Goal: Information Seeking & Learning: Learn about a topic

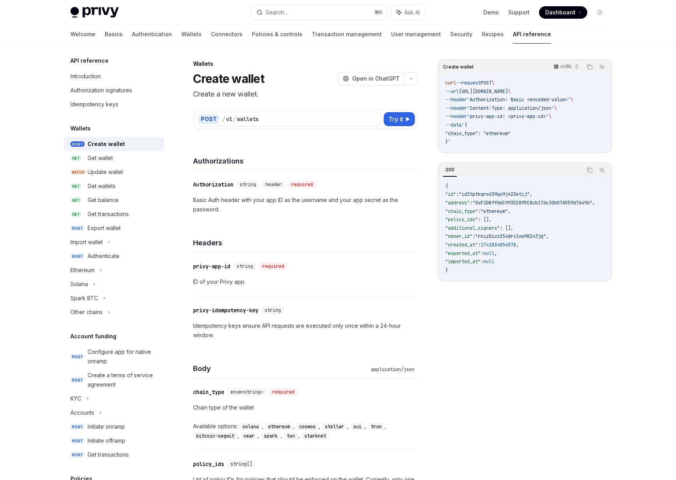
click at [141, 39] on div "Welcome Basics Authentication Wallets Connectors Policies & controls Transactio…" at bounding box center [310, 34] width 480 height 19
click at [181, 39] on link "Wallets" at bounding box center [191, 34] width 20 height 19
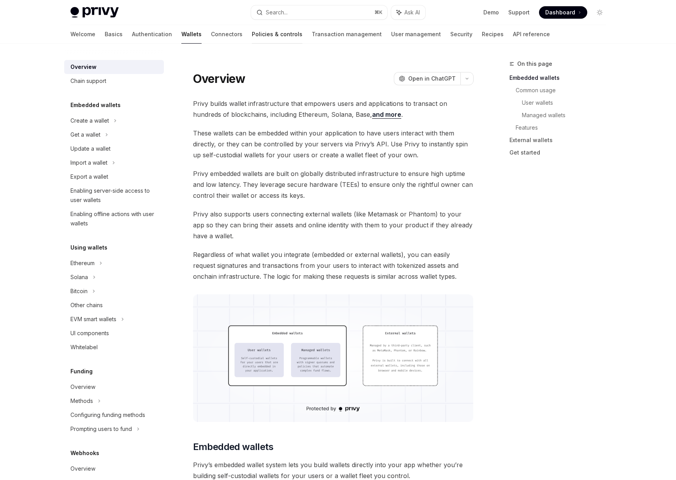
click at [252, 26] on link "Policies & controls" at bounding box center [277, 34] width 51 height 19
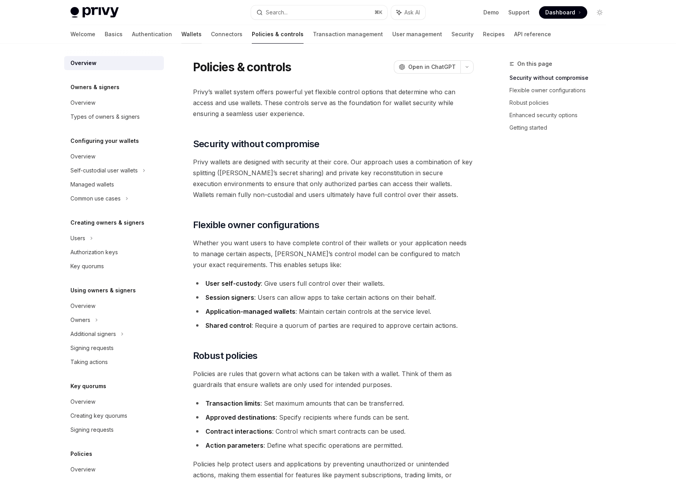
click at [181, 34] on link "Wallets" at bounding box center [191, 34] width 20 height 19
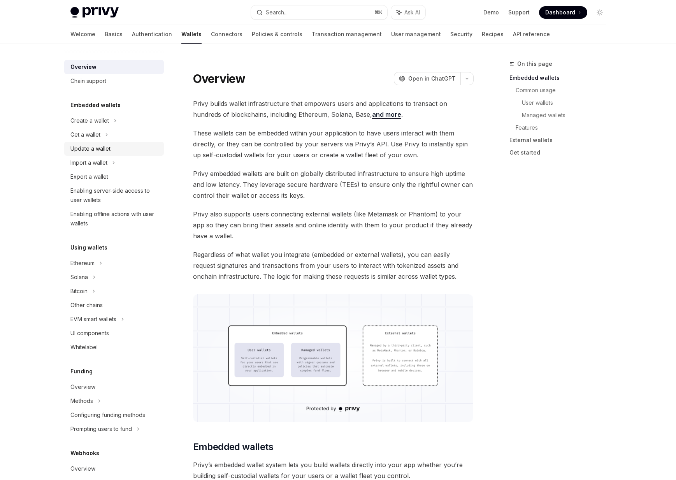
click at [122, 152] on div "Update a wallet" at bounding box center [114, 148] width 89 height 9
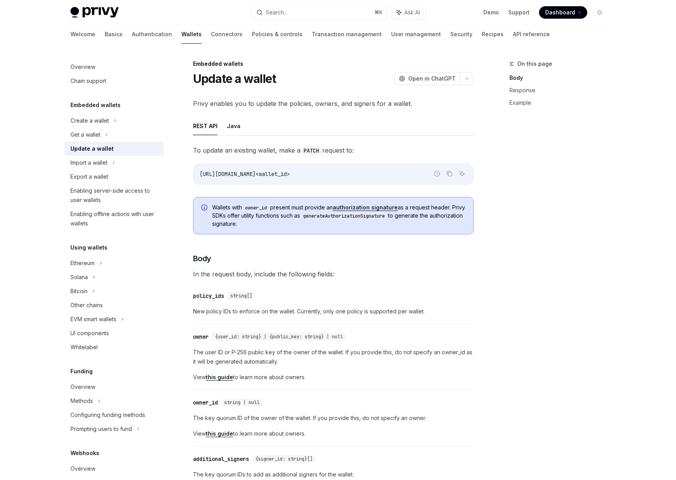
drag, startPoint x: 245, startPoint y: 167, endPoint x: 385, endPoint y: 167, distance: 139.7
click at [388, 167] on div "[URL][DOMAIN_NAME]<wallet_id>" at bounding box center [333, 174] width 280 height 20
drag, startPoint x: 348, startPoint y: 174, endPoint x: 182, endPoint y: 173, distance: 165.4
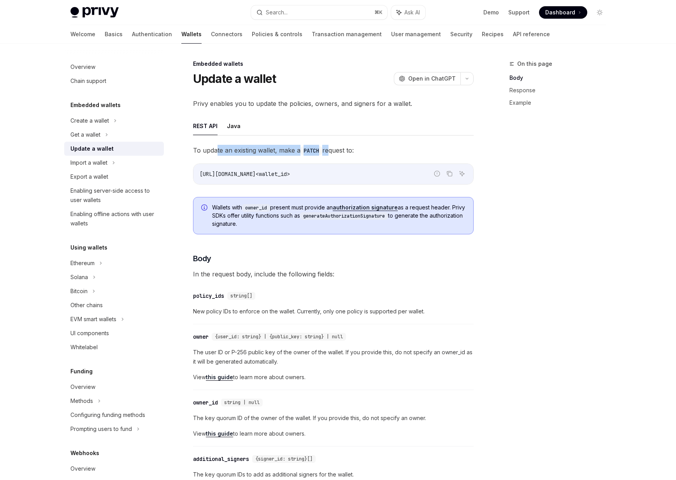
drag, startPoint x: 328, startPoint y: 149, endPoint x: 215, endPoint y: 146, distance: 112.9
click at [215, 146] on span "To update an existing wallet, make a PATCH request to:" at bounding box center [333, 150] width 281 height 11
drag, startPoint x: 215, startPoint y: 146, endPoint x: 394, endPoint y: 139, distance: 179.1
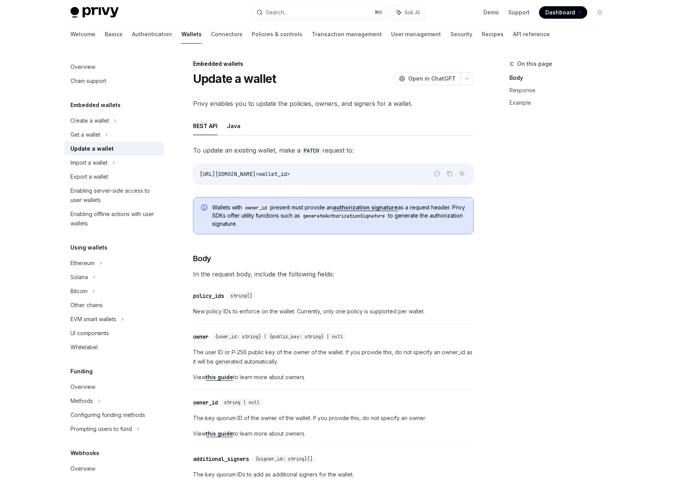
click at [252, 32] on link "Policies & controls" at bounding box center [277, 34] width 51 height 19
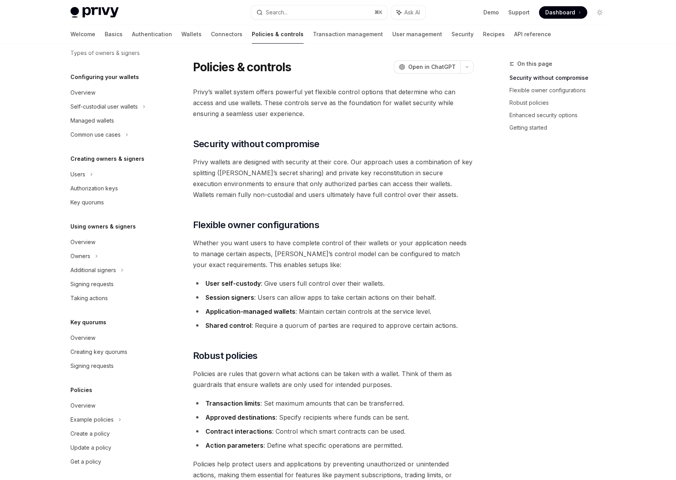
scroll to position [68, 0]
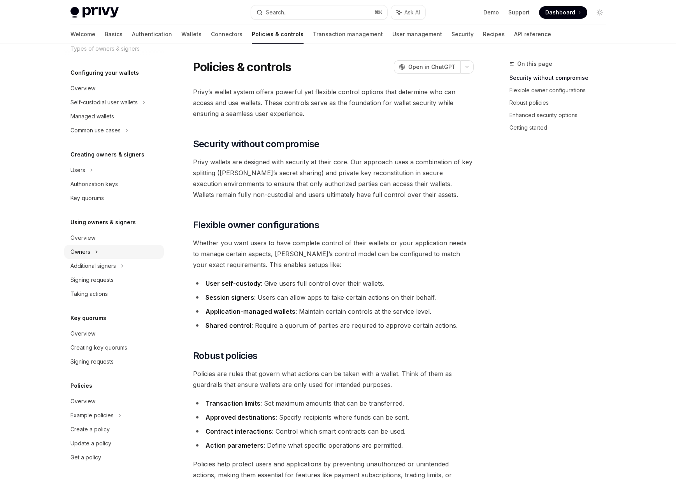
click at [87, 248] on div "Owners" at bounding box center [80, 251] width 20 height 9
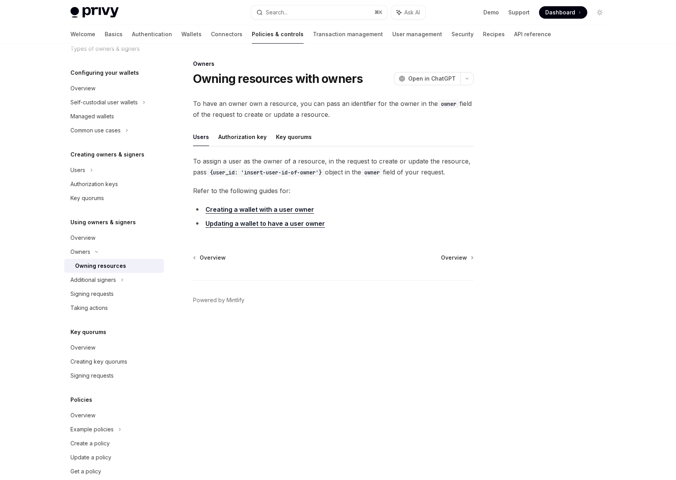
click at [88, 264] on div "Owning resources" at bounding box center [100, 265] width 51 height 9
click at [88, 277] on div "Additional signers" at bounding box center [93, 279] width 46 height 9
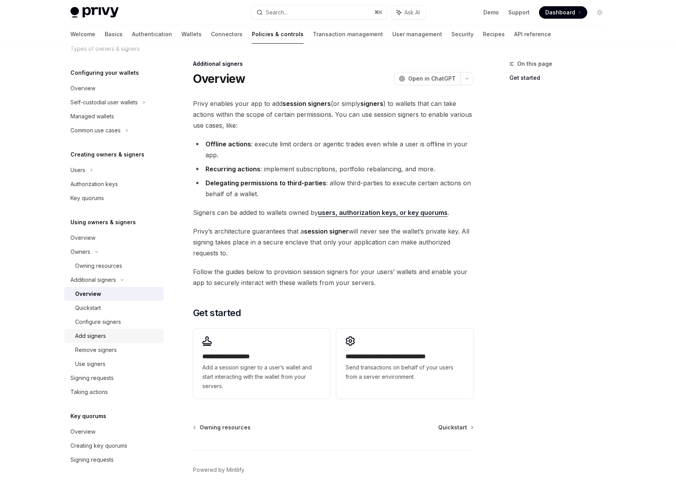
click at [107, 334] on div "Add signers" at bounding box center [117, 335] width 84 height 9
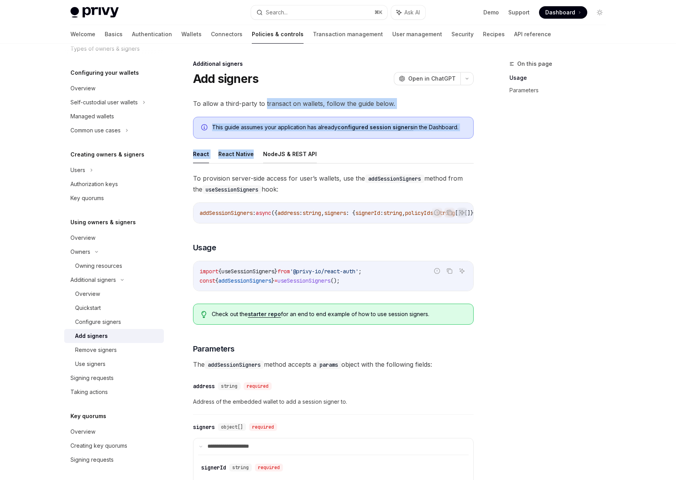
drag, startPoint x: 265, startPoint y: 108, endPoint x: 293, endPoint y: 148, distance: 48.8
click at [293, 148] on div "**********" at bounding box center [333, 339] width 281 height 483
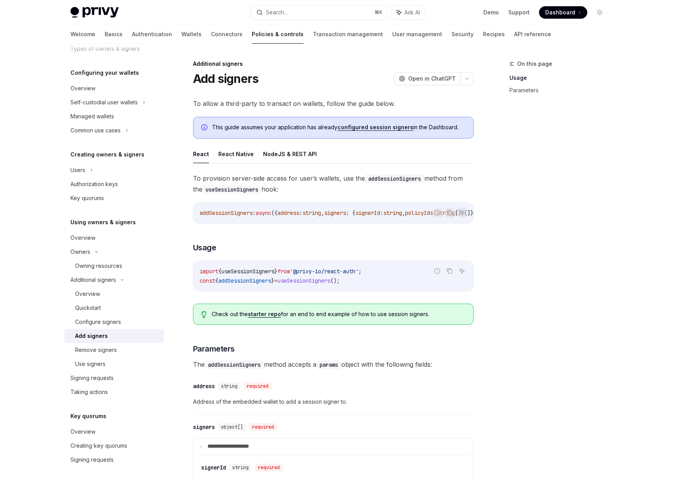
click at [314, 137] on div "This guide assumes your application has already configured session signers in t…" at bounding box center [333, 128] width 281 height 22
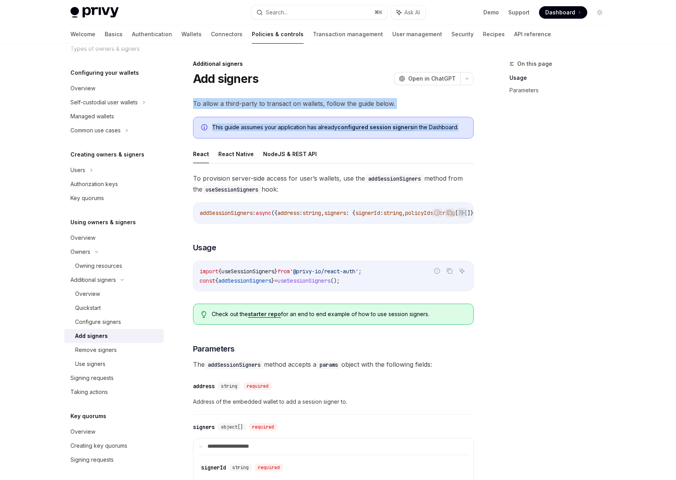
drag, startPoint x: 314, startPoint y: 137, endPoint x: 279, endPoint y: 88, distance: 60.3
click at [279, 88] on div "Additional signers Add signers OpenAI Open in ChatGPT OpenAI Open in ChatGPT To…" at bounding box center [261, 377] width 430 height 637
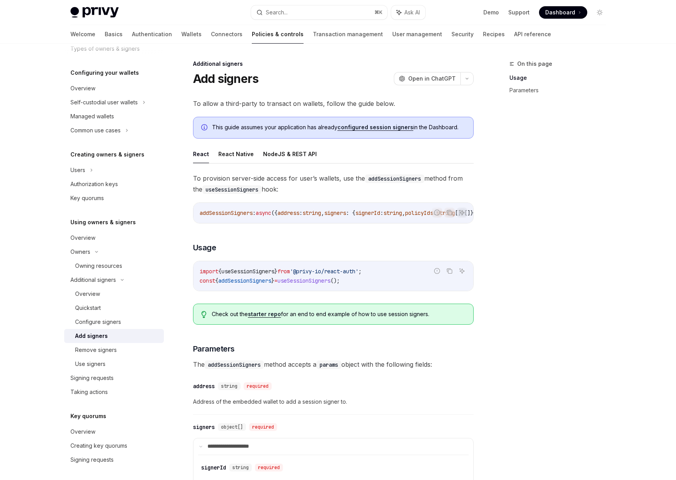
click at [69, 30] on div "Welcome Basics Authentication Wallets Connectors Policies & controls Transactio…" at bounding box center [338, 34] width 573 height 19
click at [105, 31] on link "Basics" at bounding box center [114, 34] width 18 height 19
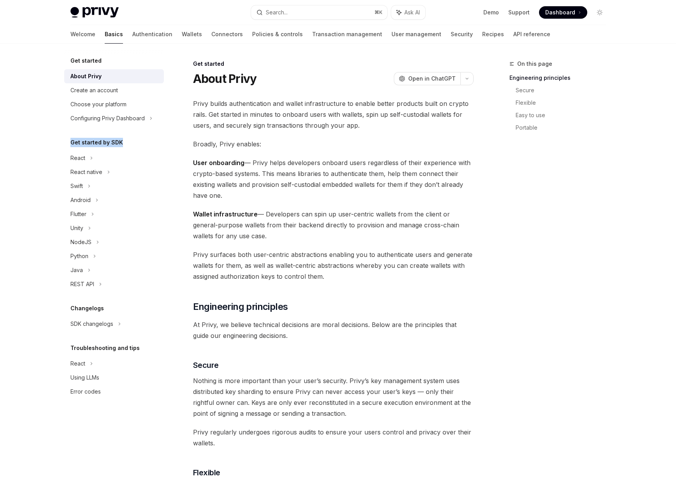
drag, startPoint x: 70, startPoint y: 146, endPoint x: 124, endPoint y: 147, distance: 53.7
click at [124, 147] on div "Get started by SDK" at bounding box center [114, 142] width 100 height 9
click at [76, 157] on div "React" at bounding box center [77, 157] width 15 height 9
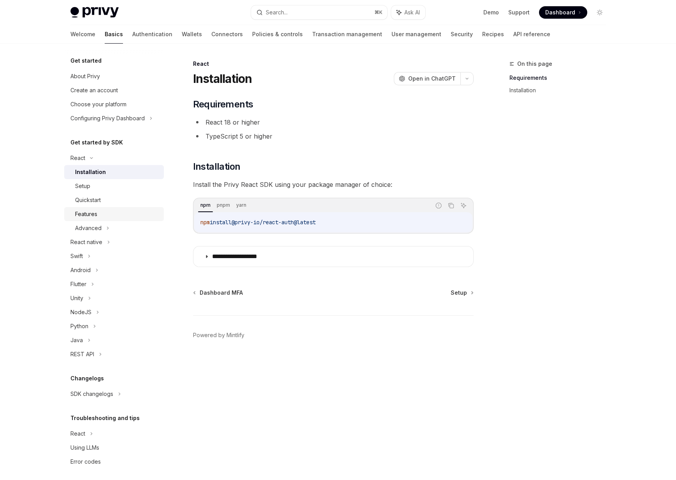
click at [95, 209] on link "Features" at bounding box center [114, 214] width 100 height 14
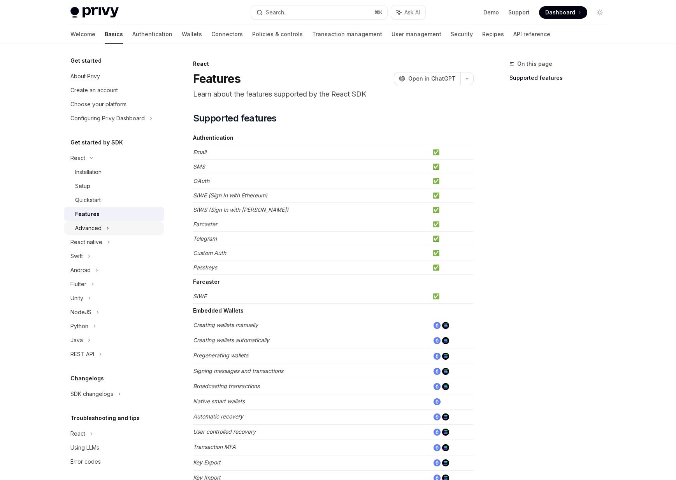
click at [96, 227] on div "Advanced" at bounding box center [88, 227] width 26 height 9
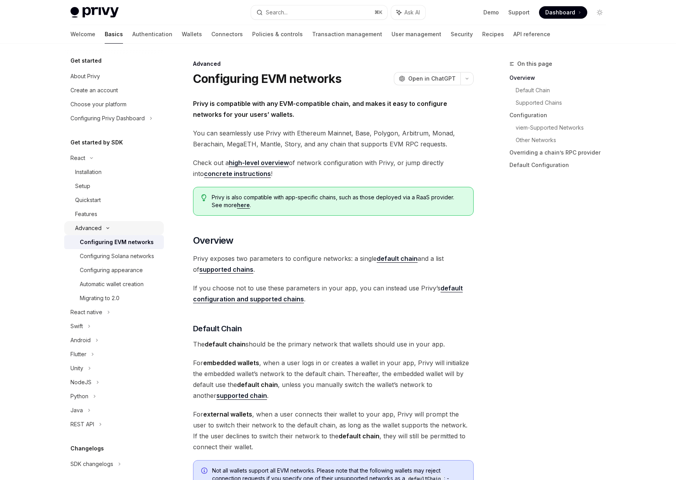
click at [96, 227] on div "Advanced" at bounding box center [88, 227] width 26 height 9
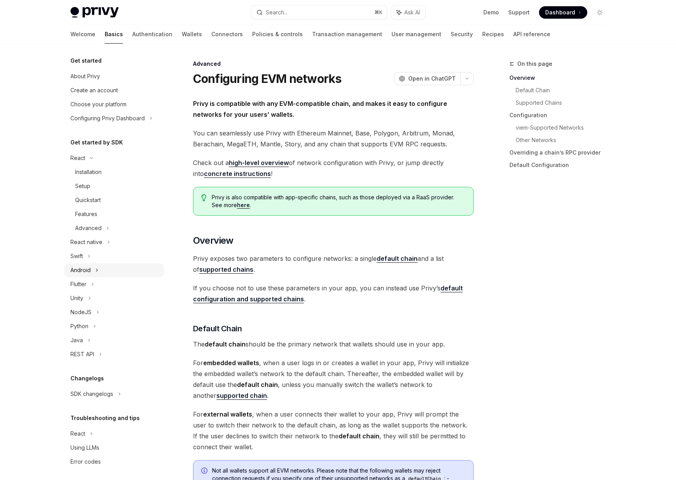
click at [88, 271] on div "Android" at bounding box center [80, 269] width 20 height 9
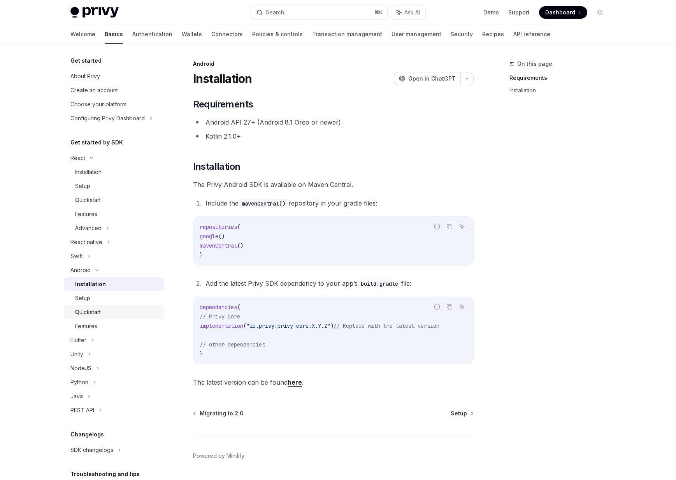
click at [92, 312] on div "Quickstart" at bounding box center [88, 311] width 26 height 9
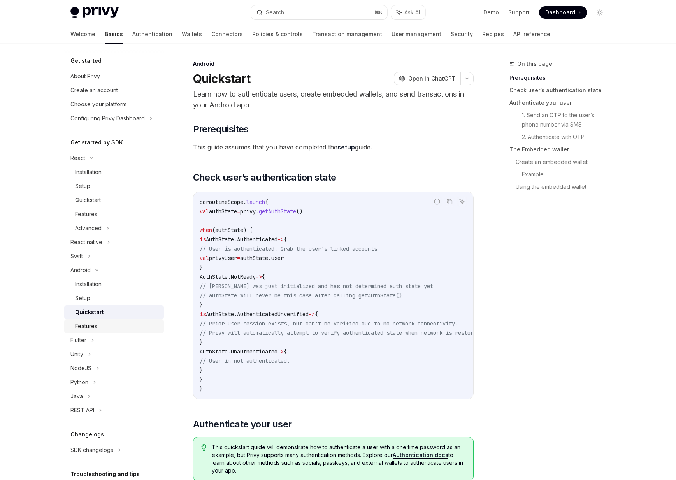
click at [92, 319] on link "Features" at bounding box center [114, 326] width 100 height 14
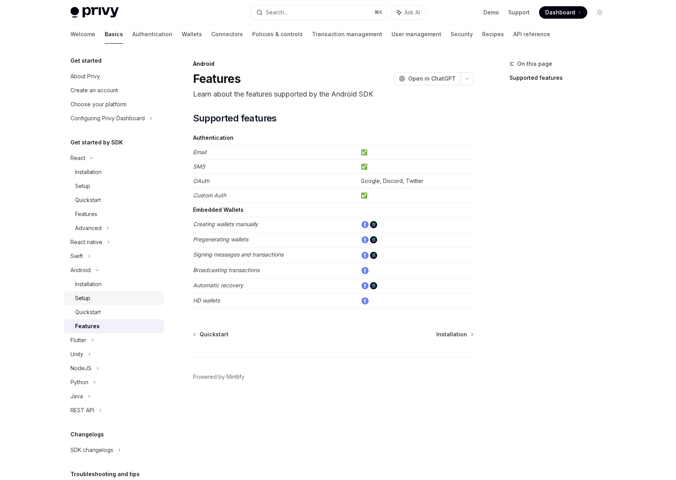
click at [105, 299] on div "Setup" at bounding box center [117, 297] width 84 height 9
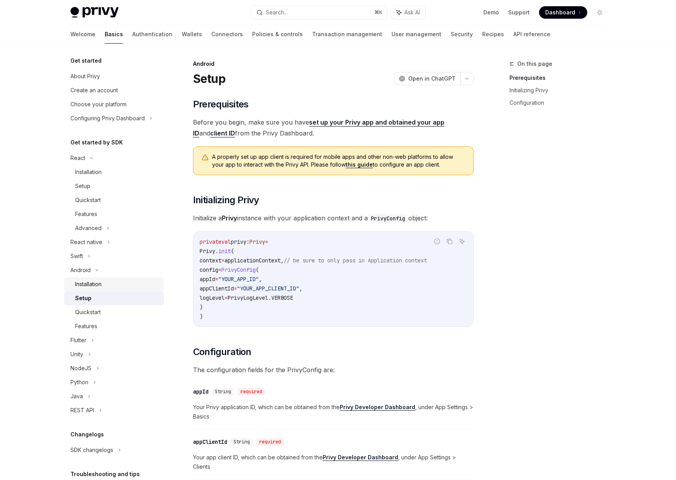
click at [106, 285] on div "Installation" at bounding box center [117, 283] width 84 height 9
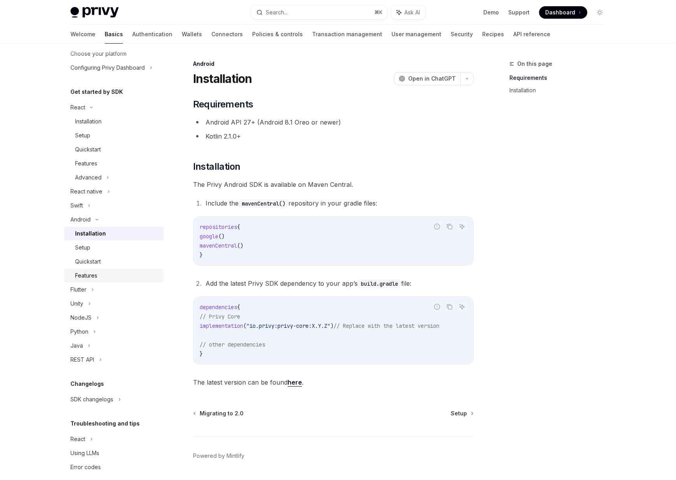
scroll to position [60, 0]
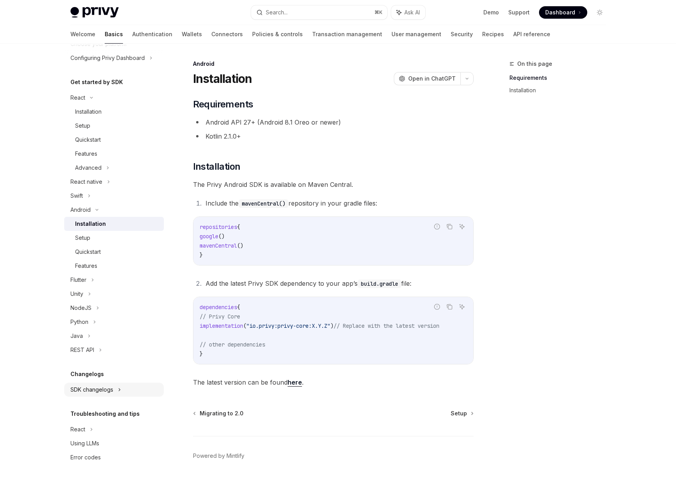
click at [108, 386] on div "SDK changelogs" at bounding box center [91, 389] width 43 height 9
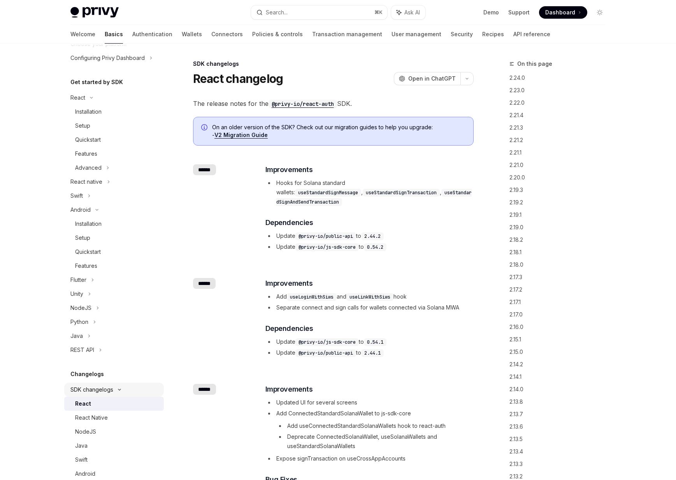
scroll to position [228, 0]
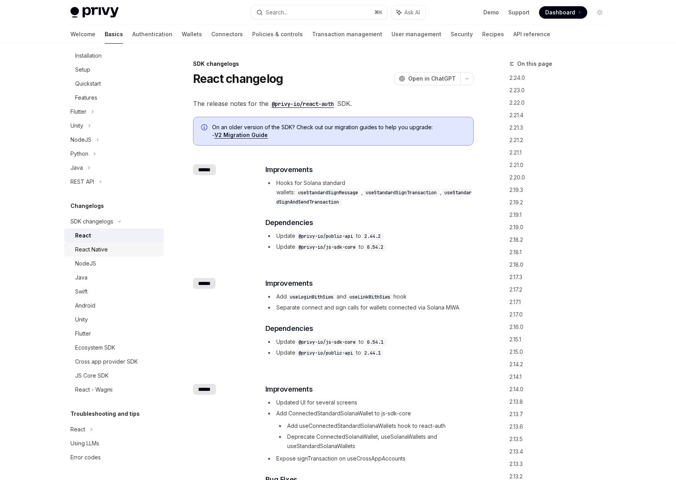
click at [95, 254] on div "React Native" at bounding box center [91, 249] width 33 height 9
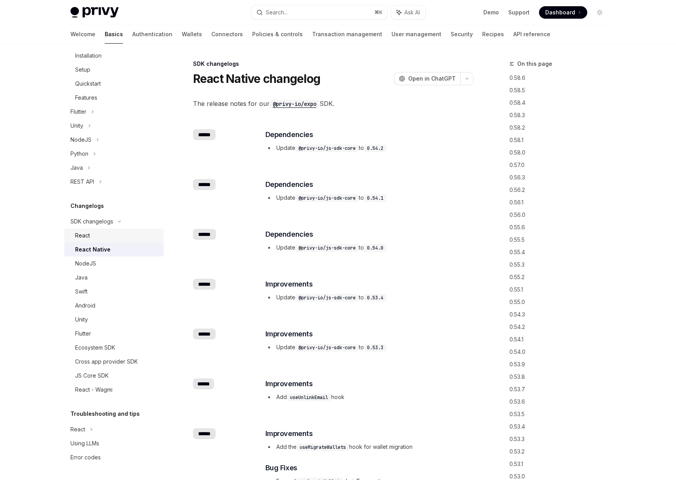
click at [88, 229] on link "React" at bounding box center [114, 235] width 100 height 14
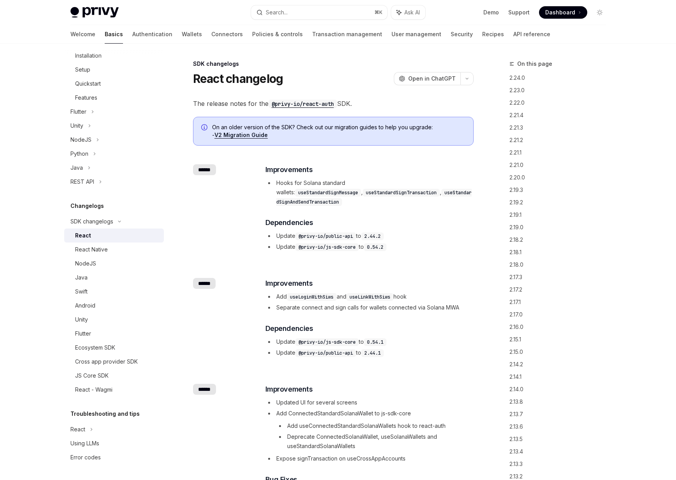
click at [293, 24] on div "Privy Docs home page Search... ⌘ K Ask AI Demo Support Dashboard Dashboard Sear…" at bounding box center [337, 12] width 535 height 25
click at [312, 30] on link "Transaction management" at bounding box center [347, 34] width 70 height 19
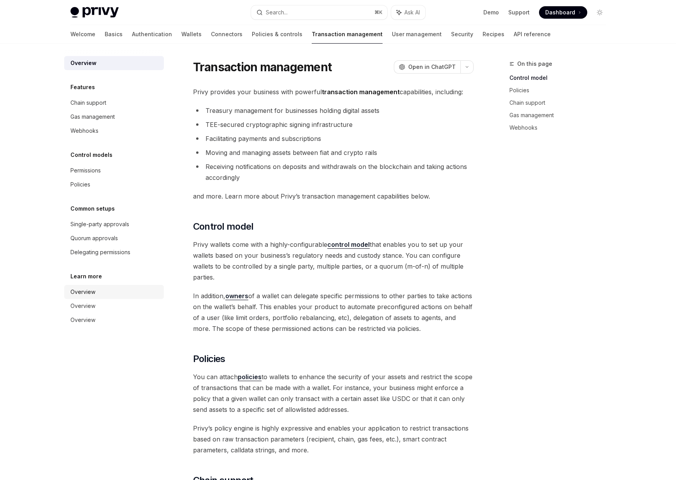
click at [81, 290] on div "Overview" at bounding box center [82, 291] width 25 height 9
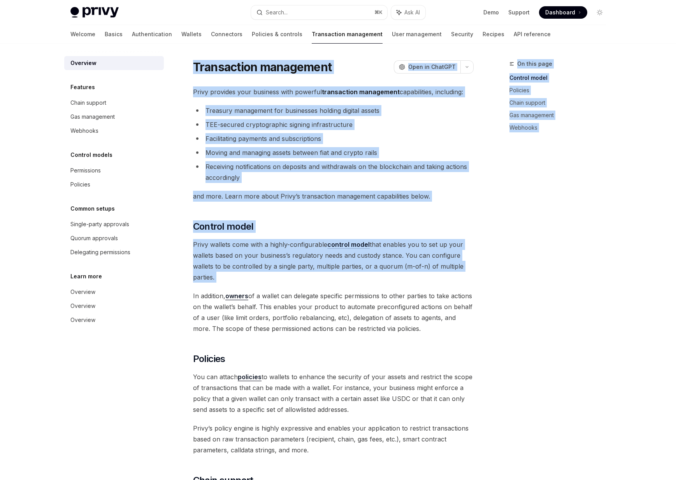
drag, startPoint x: 63, startPoint y: 285, endPoint x: 119, endPoint y: 356, distance: 90.1
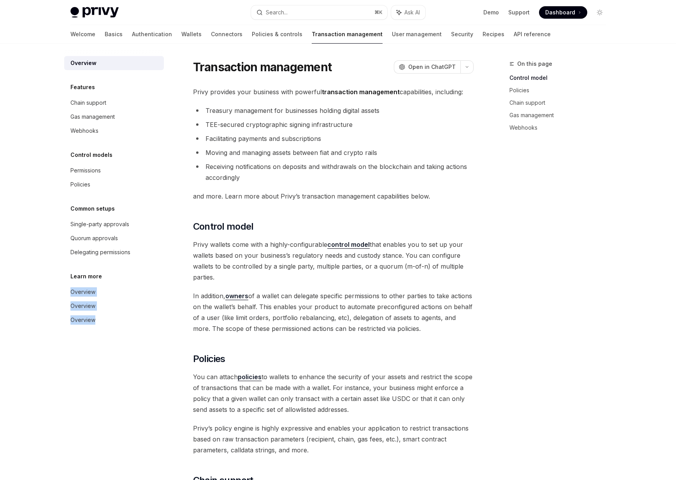
drag, startPoint x: 132, startPoint y: 347, endPoint x: 65, endPoint y: 284, distance: 91.6
click at [65, 284] on div "Overview Features Chain support Gas management Webhooks Control models Permissi…" at bounding box center [120, 262] width 112 height 436
click at [312, 25] on link "Transaction management" at bounding box center [347, 34] width 71 height 19
click at [96, 292] on div "Overview" at bounding box center [114, 291] width 89 height 9
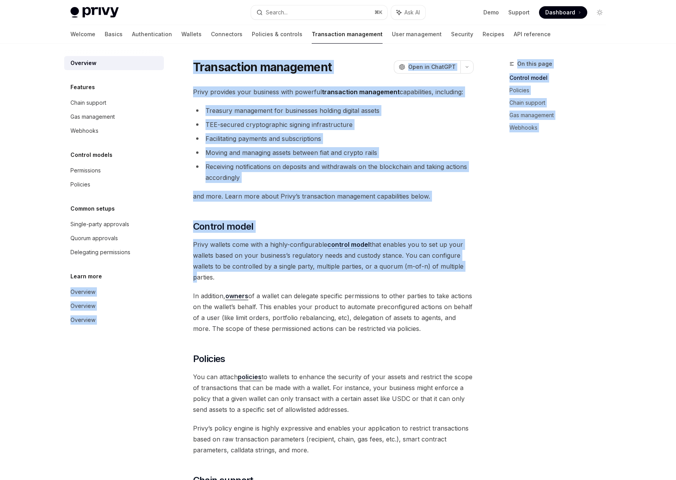
drag, startPoint x: 113, startPoint y: 274, endPoint x: 61, endPoint y: 273, distance: 51.8
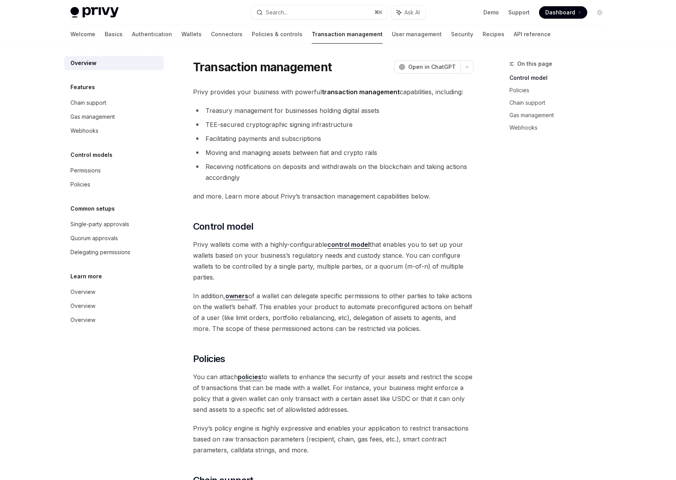
click at [67, 275] on div "Learn more" at bounding box center [114, 276] width 100 height 9
drag, startPoint x: 67, startPoint y: 275, endPoint x: 105, endPoint y: 276, distance: 37.7
click at [105, 276] on div "Learn more" at bounding box center [114, 276] width 100 height 9
click at [78, 291] on div "Overview" at bounding box center [82, 291] width 25 height 9
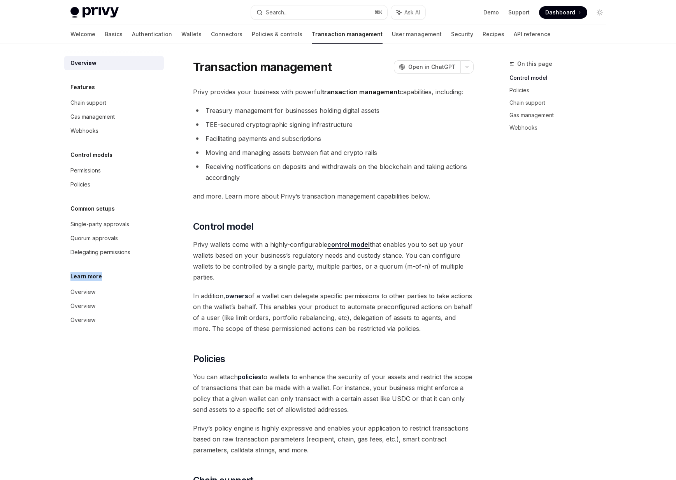
drag, startPoint x: 113, startPoint y: 279, endPoint x: 65, endPoint y: 275, distance: 48.0
click at [65, 275] on div "Learn more" at bounding box center [114, 276] width 100 height 9
drag, startPoint x: 65, startPoint y: 275, endPoint x: 111, endPoint y: 278, distance: 46.0
click at [111, 278] on div "Learn more" at bounding box center [114, 276] width 100 height 9
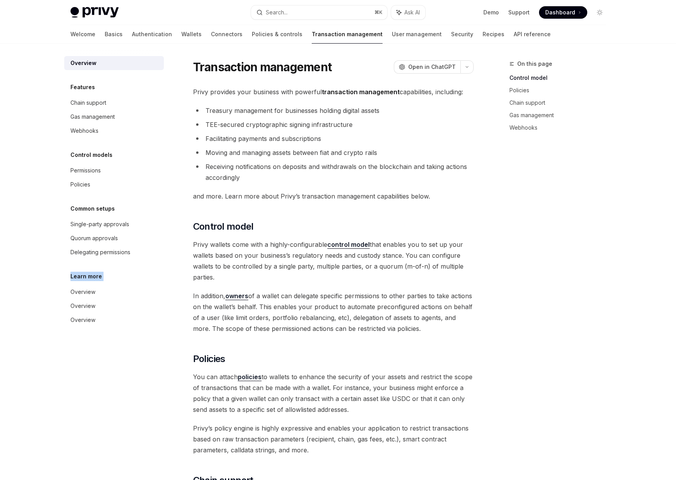
click at [111, 278] on div "Learn more" at bounding box center [114, 276] width 100 height 9
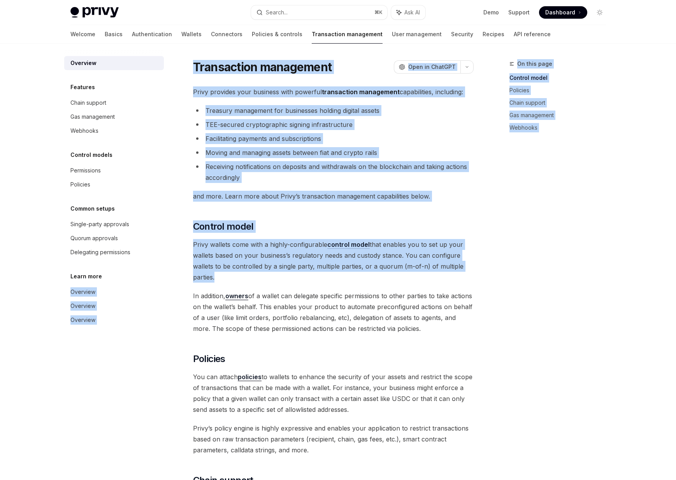
drag, startPoint x: 111, startPoint y: 278, endPoint x: 61, endPoint y: 277, distance: 50.2
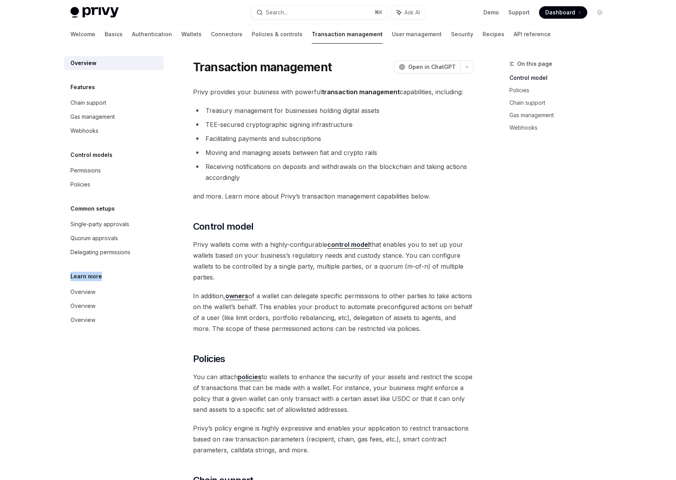
drag, startPoint x: 66, startPoint y: 273, endPoint x: 126, endPoint y: 276, distance: 60.8
click at [126, 276] on div "Learn more" at bounding box center [114, 276] width 100 height 9
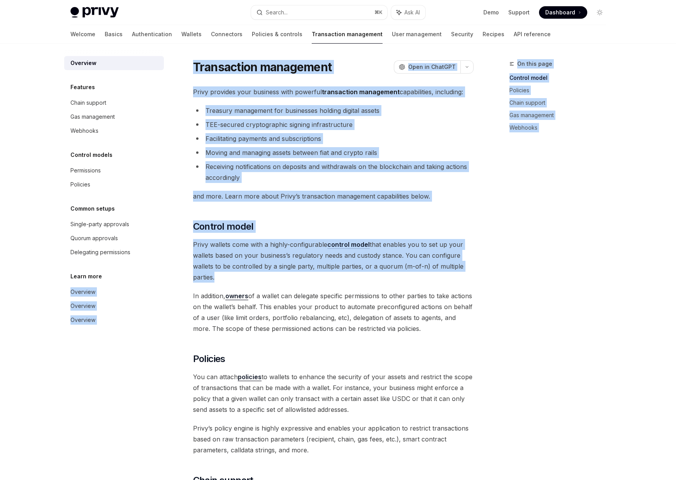
drag, startPoint x: 126, startPoint y: 276, endPoint x: 60, endPoint y: 281, distance: 66.7
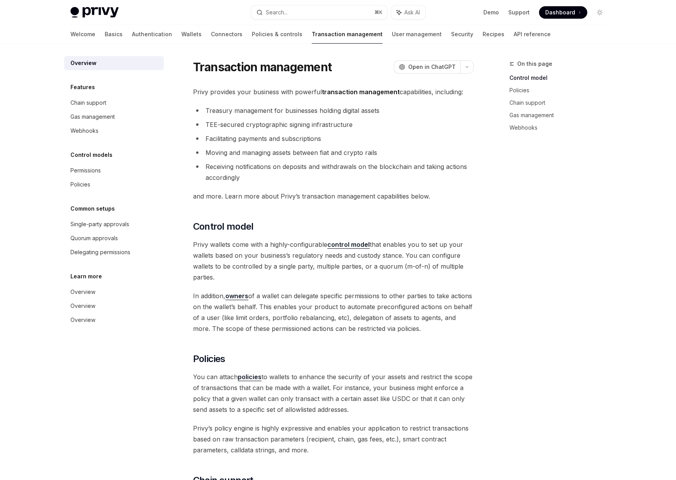
click at [65, 280] on div "Learn more" at bounding box center [114, 276] width 100 height 9
type textarea "*"
